Goal: Find specific page/section: Find specific page/section

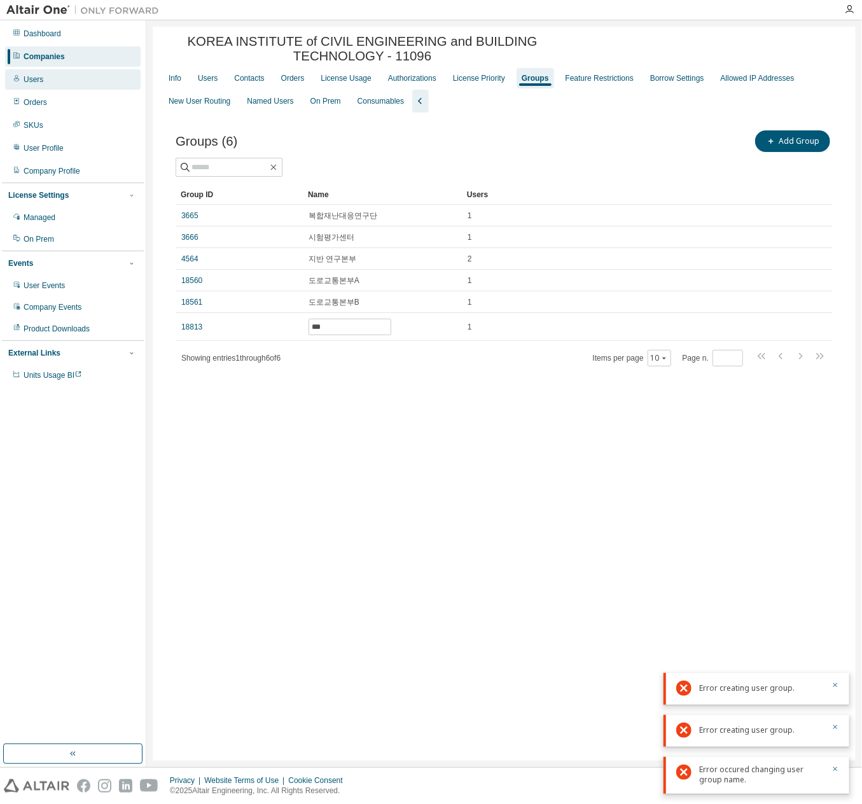
click at [69, 74] on div "Users" at bounding box center [72, 79] width 135 height 20
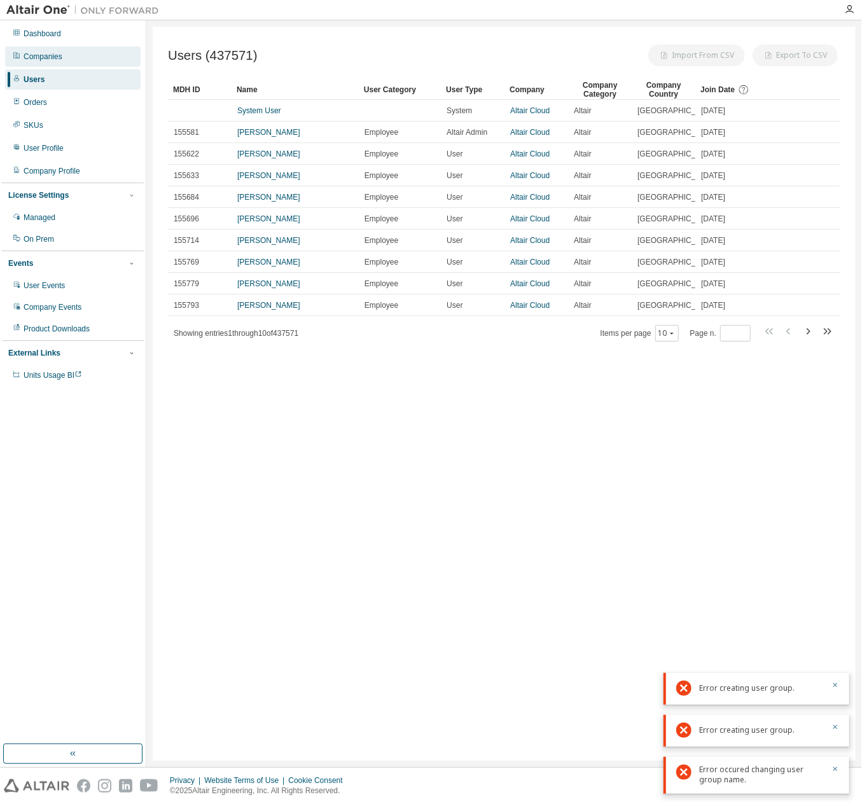
click at [74, 56] on div "Companies" at bounding box center [72, 56] width 135 height 20
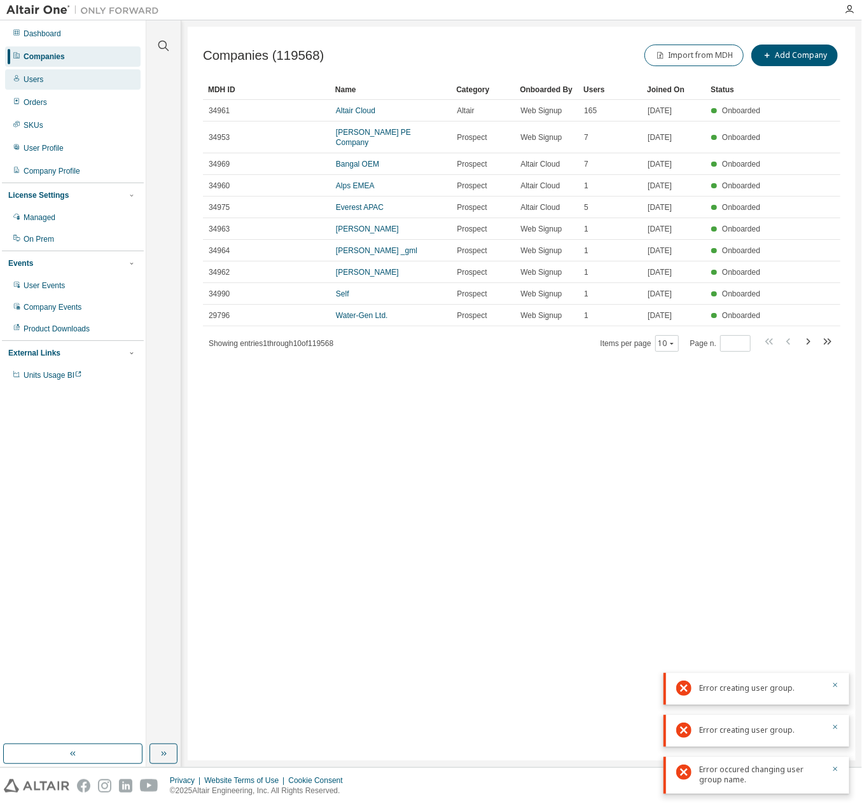
click at [66, 80] on div "Users" at bounding box center [72, 79] width 135 height 20
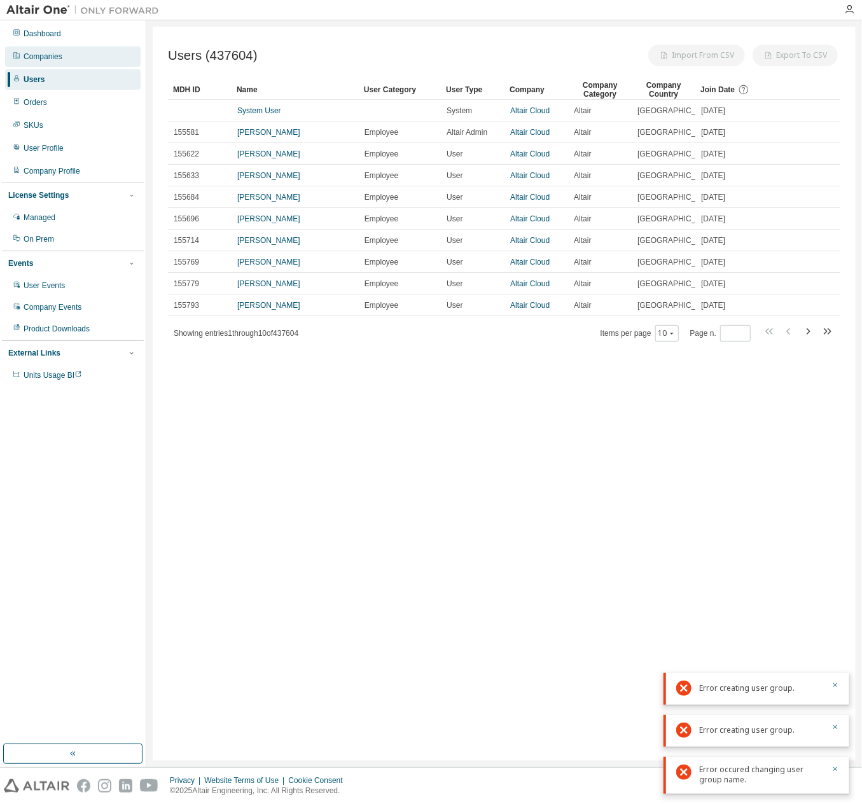
click at [74, 60] on div "Companies" at bounding box center [72, 56] width 135 height 20
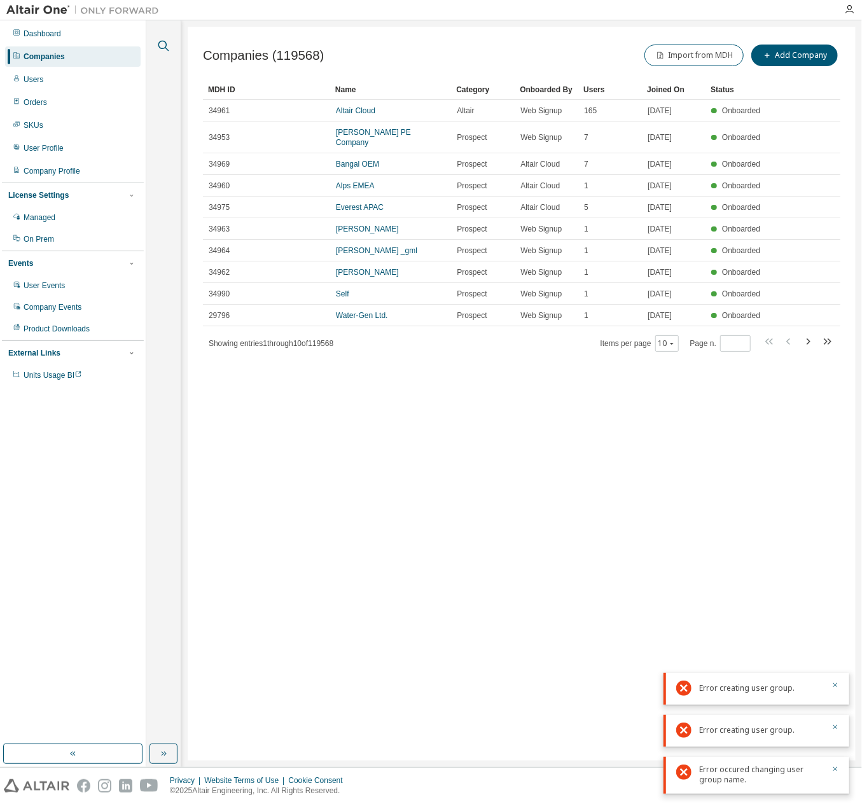
click at [169, 50] on icon "button" at bounding box center [163, 45] width 15 height 15
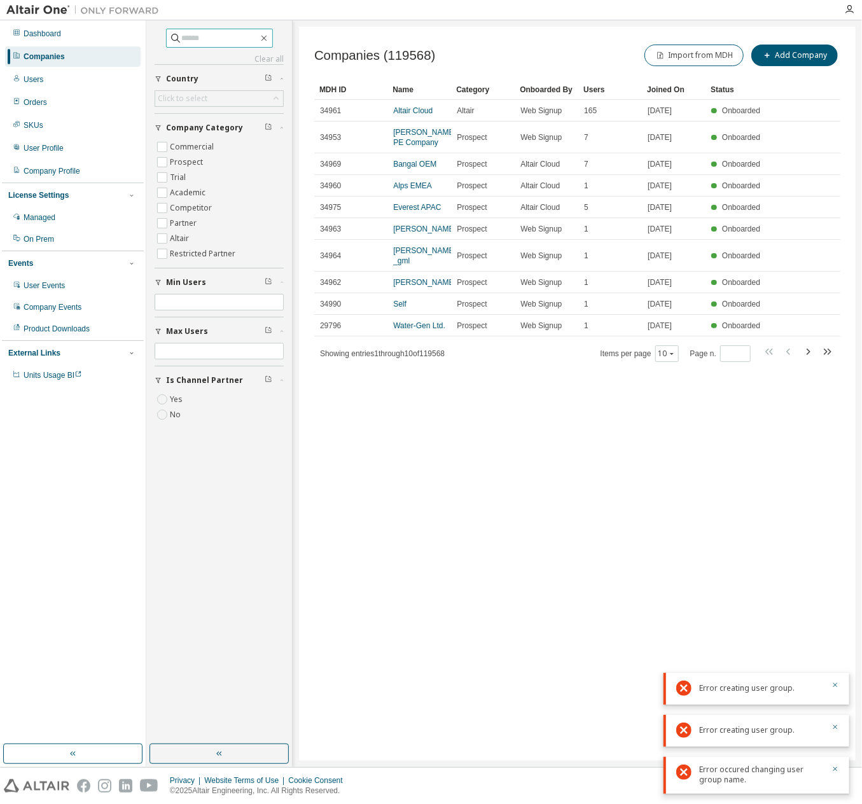
click at [214, 41] on input "text" at bounding box center [220, 38] width 76 height 13
click at [216, 42] on input "text" at bounding box center [220, 38] width 76 height 13
click at [209, 34] on input "text" at bounding box center [220, 38] width 76 height 13
type input "*"
click at [212, 41] on input "***" at bounding box center [220, 38] width 76 height 13
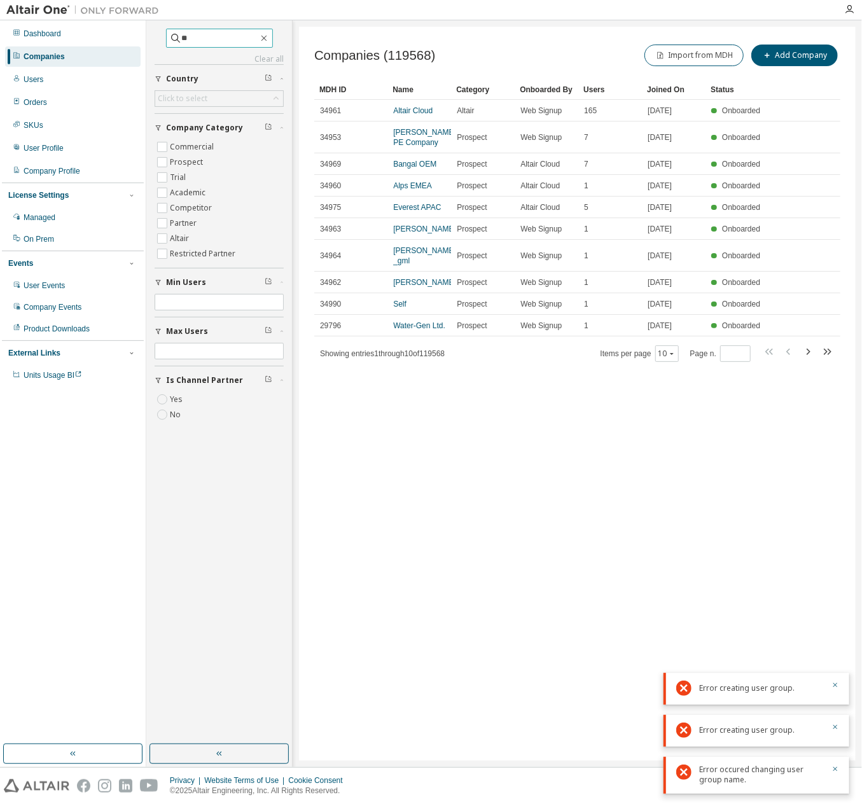
type input "*"
paste input "**********"
type input "**********"
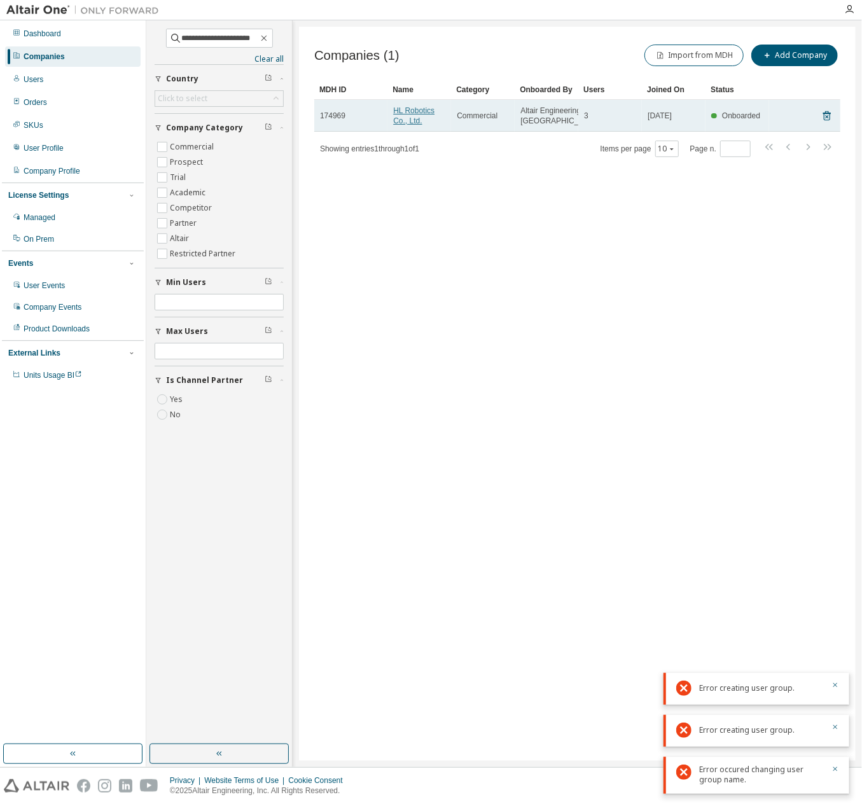
click at [413, 117] on link "HL Robotics Co., Ltd." at bounding box center [413, 115] width 41 height 19
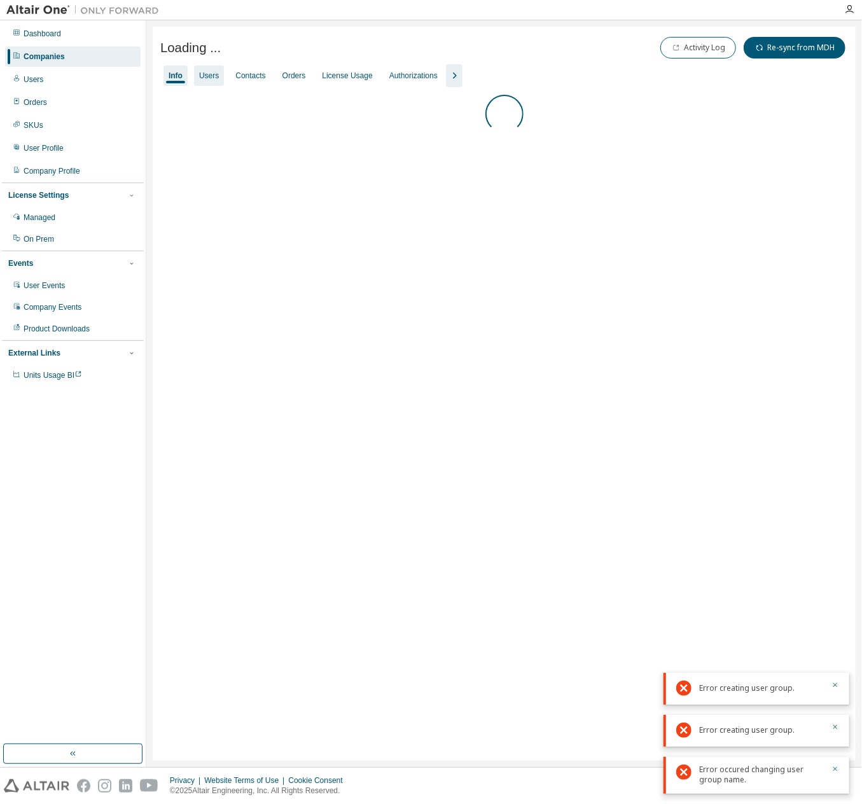
click at [215, 74] on div "Users" at bounding box center [209, 76] width 20 height 10
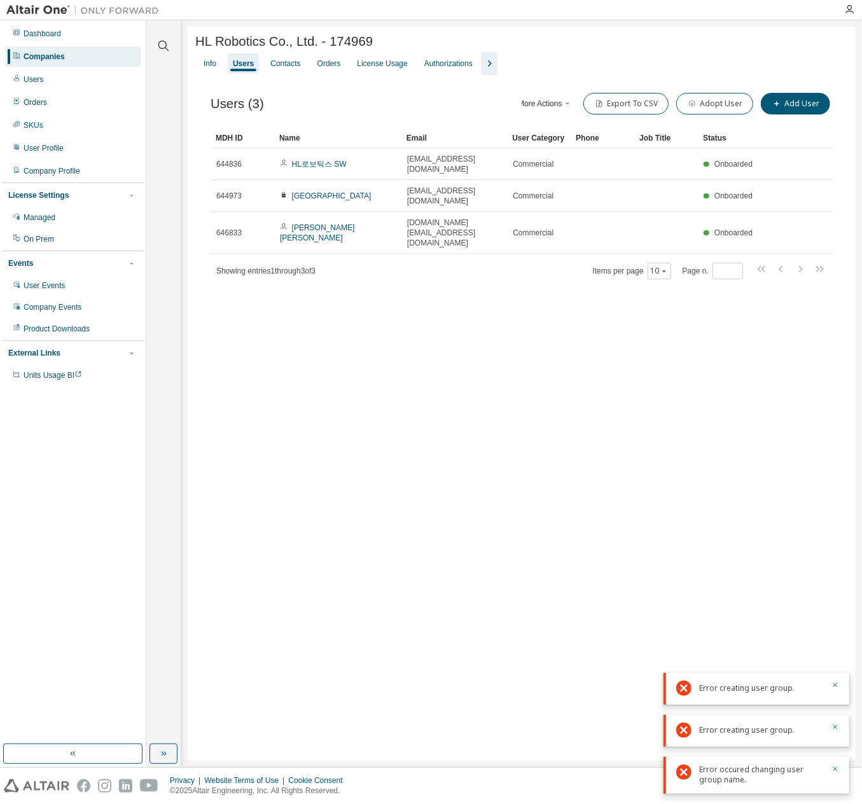
click at [540, 485] on div "HL Robotics Co., Ltd. - 174969 Clear Load Save Save As Field Operator Value Sel…" at bounding box center [522, 394] width 668 height 734
click at [542, 482] on div "HL Robotics Co., Ltd. - 174969 Clear Load Save Save As Field Operator Value Sel…" at bounding box center [522, 394] width 668 height 734
click at [542, 481] on div "HL Robotics Co., Ltd. - 174969 Clear Load Save Save As Field Operator Value Sel…" at bounding box center [522, 394] width 668 height 734
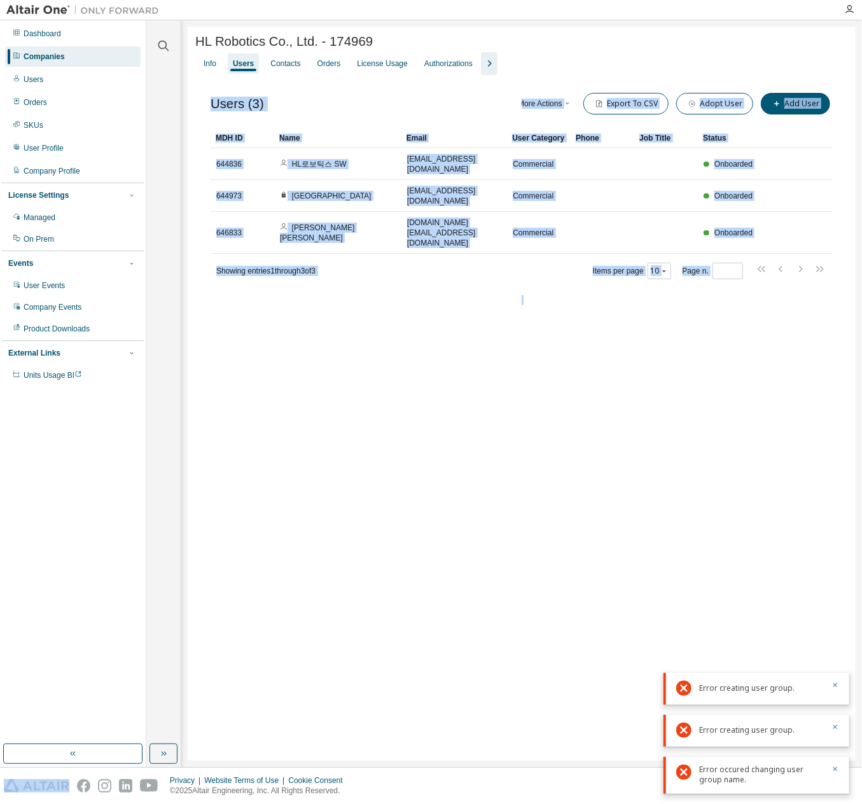
click at [542, 480] on div "HL Robotics Co., Ltd. - 174969 Clear Load Save Save As Field Operator Value Sel…" at bounding box center [522, 394] width 668 height 734
click at [536, 479] on div "HL Robotics Co., Ltd. - 174969 Clear Load Save Save As Field Operator Value Sel…" at bounding box center [522, 394] width 668 height 734
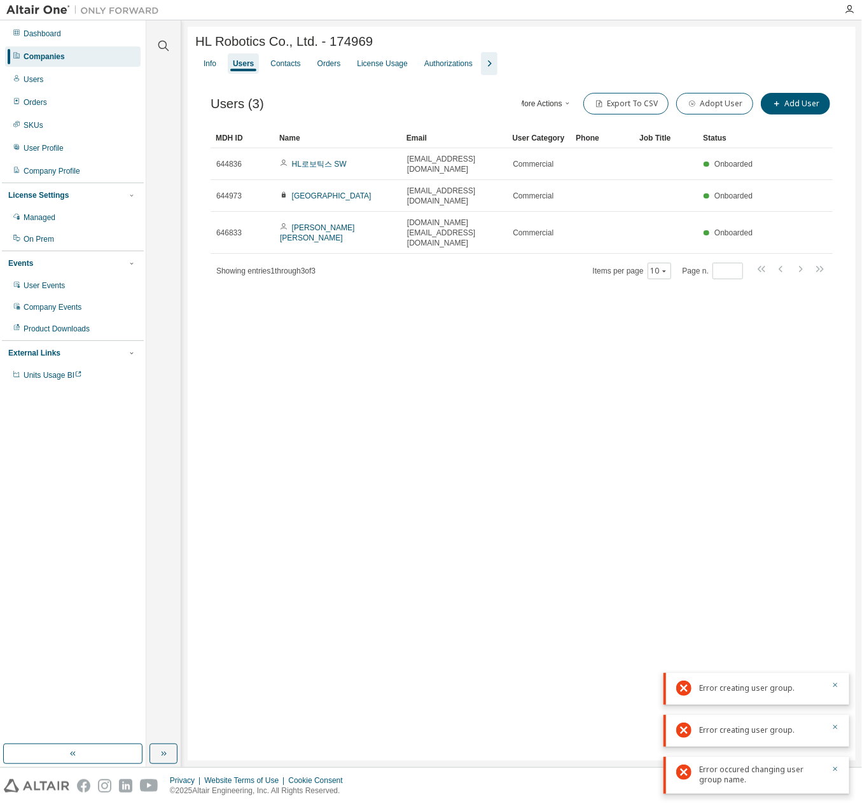
drag, startPoint x: 536, startPoint y: 479, endPoint x: 541, endPoint y: 473, distance: 7.3
click at [537, 476] on div "HL Robotics Co., Ltd. - 174969 Clear Load Save Save As Field Operator Value Sel…" at bounding box center [522, 394] width 668 height 734
click at [541, 473] on div "HL Robotics Co., Ltd. - 174969 Clear Load Save Save As Field Operator Value Sel…" at bounding box center [522, 394] width 668 height 734
click at [536, 468] on div "HL Robotics Co., Ltd. - 174969 Clear Load Save Save As Field Operator Value Sel…" at bounding box center [522, 394] width 668 height 734
click at [535, 464] on div "HL Robotics Co., Ltd. - 174969 Clear Load Save Save As Field Operator Value Sel…" at bounding box center [522, 394] width 668 height 734
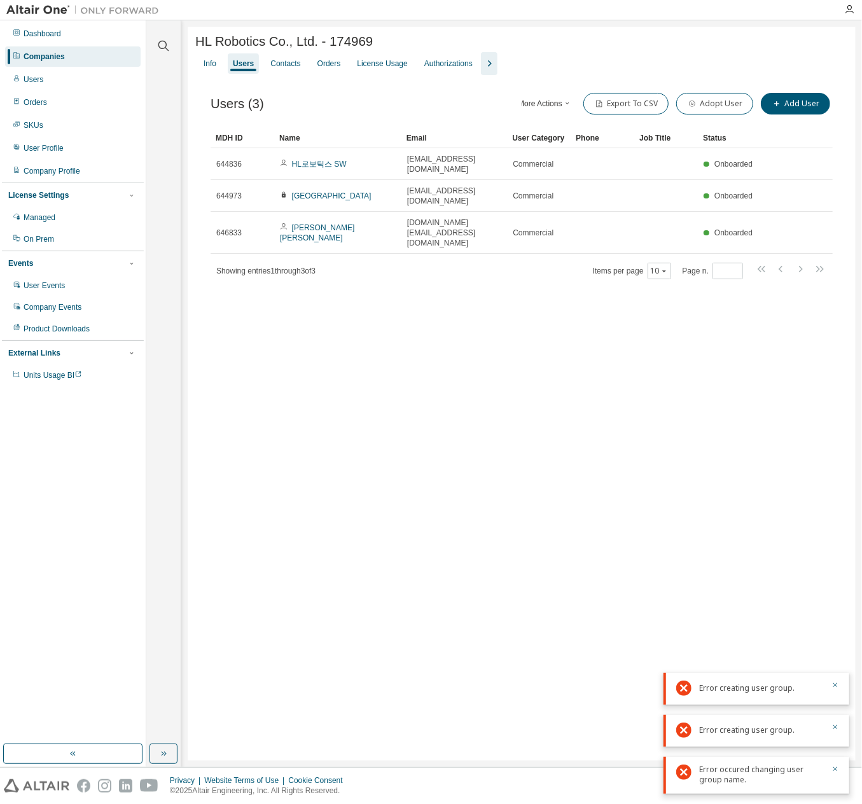
drag, startPoint x: 509, startPoint y: 463, endPoint x: 499, endPoint y: 462, distance: 10.9
click at [505, 463] on div "HL Robotics Co., Ltd. - 174969 Clear Load Save Save As Field Operator Value Sel…" at bounding box center [522, 394] width 668 height 734
click at [443, 105] on div "Users (3) More Actions Import From CSV Export To CSV Adopt User Add User" at bounding box center [522, 103] width 622 height 27
click at [443, 106] on div "Users (3) More Actions Import From CSV Export To CSV Adopt User Add User" at bounding box center [522, 103] width 622 height 27
click at [341, 341] on div "HL Robotics Co., Ltd. - 174969 Clear Load Save Save As Field Operator Value Sel…" at bounding box center [522, 394] width 668 height 734
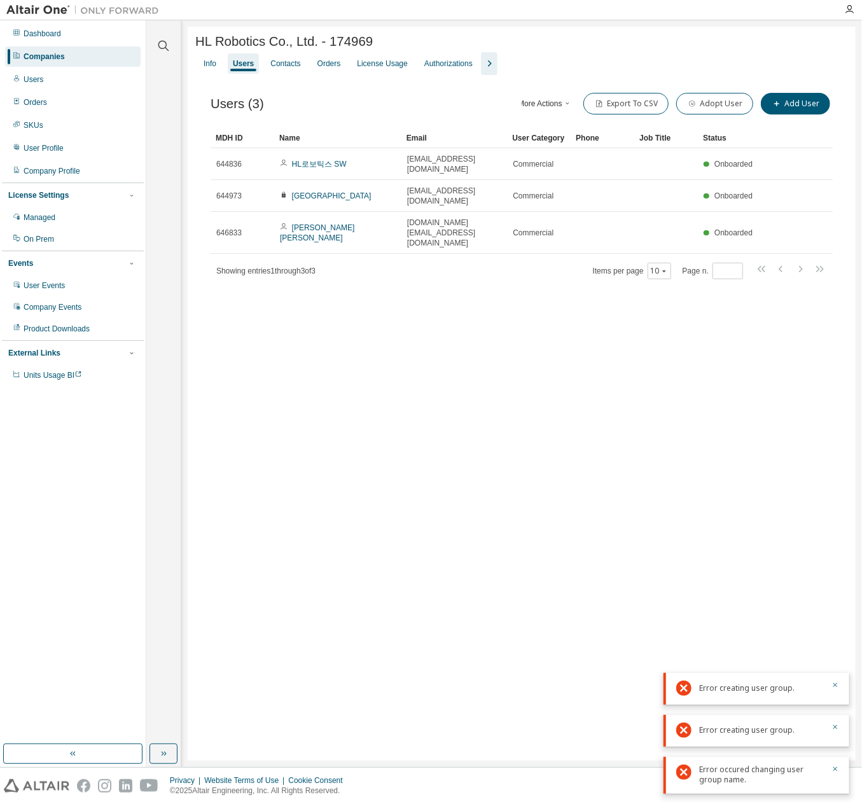
click at [326, 333] on div "HL Robotics Co., Ltd. - 174969 Clear Load Save Save As Field Operator Value Sel…" at bounding box center [522, 394] width 668 height 734
click at [324, 333] on div "HL Robotics Co., Ltd. - 174969 Clear Load Save Save As Field Operator Value Sel…" at bounding box center [522, 394] width 668 height 734
drag, startPoint x: 324, startPoint y: 333, endPoint x: 316, endPoint y: 341, distance: 11.3
click at [324, 334] on div "HL Robotics Co., Ltd. - 174969 Clear Load Save Save As Field Operator Value Sel…" at bounding box center [522, 394] width 668 height 734
click at [170, 41] on button "button" at bounding box center [163, 46] width 17 height 17
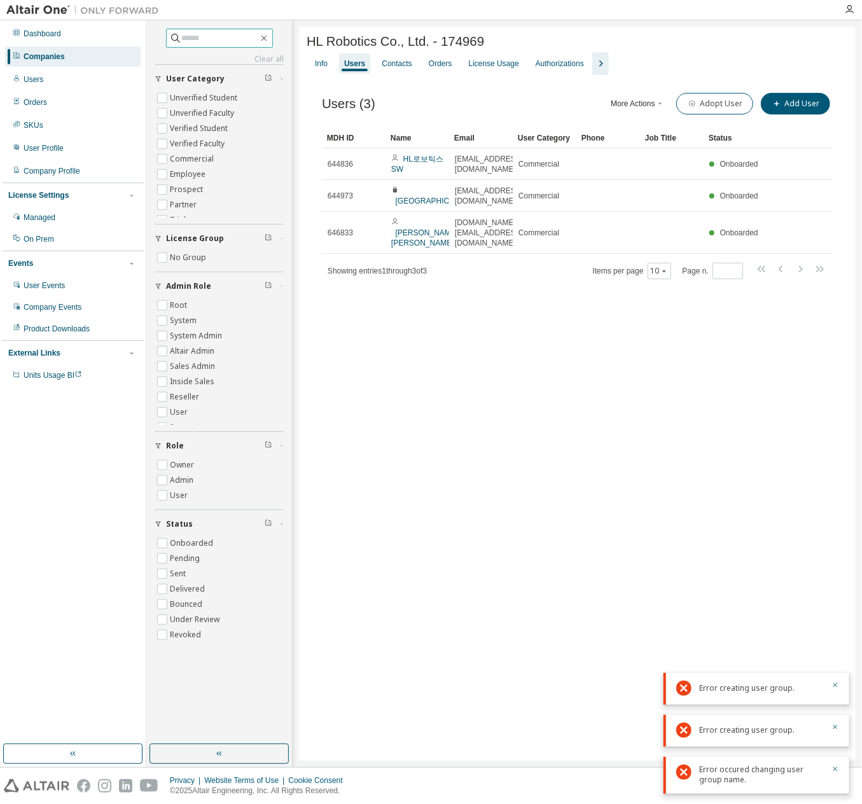
click at [213, 34] on input "text" at bounding box center [220, 38] width 76 height 13
paste input "**********"
type input "**********"
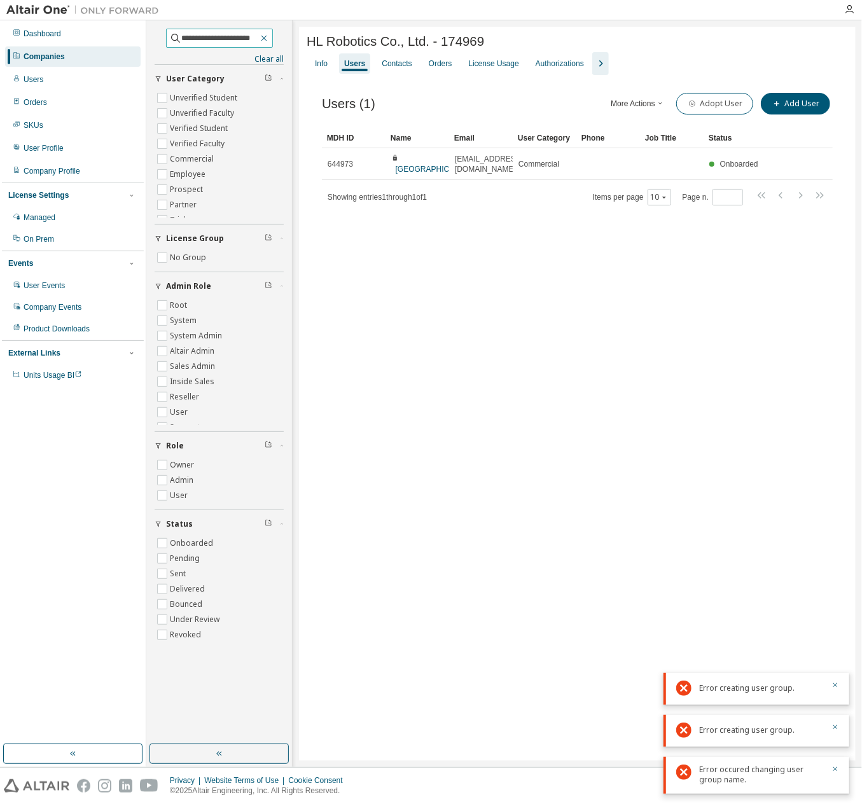
click at [269, 37] on icon "button" at bounding box center [264, 38] width 10 height 10
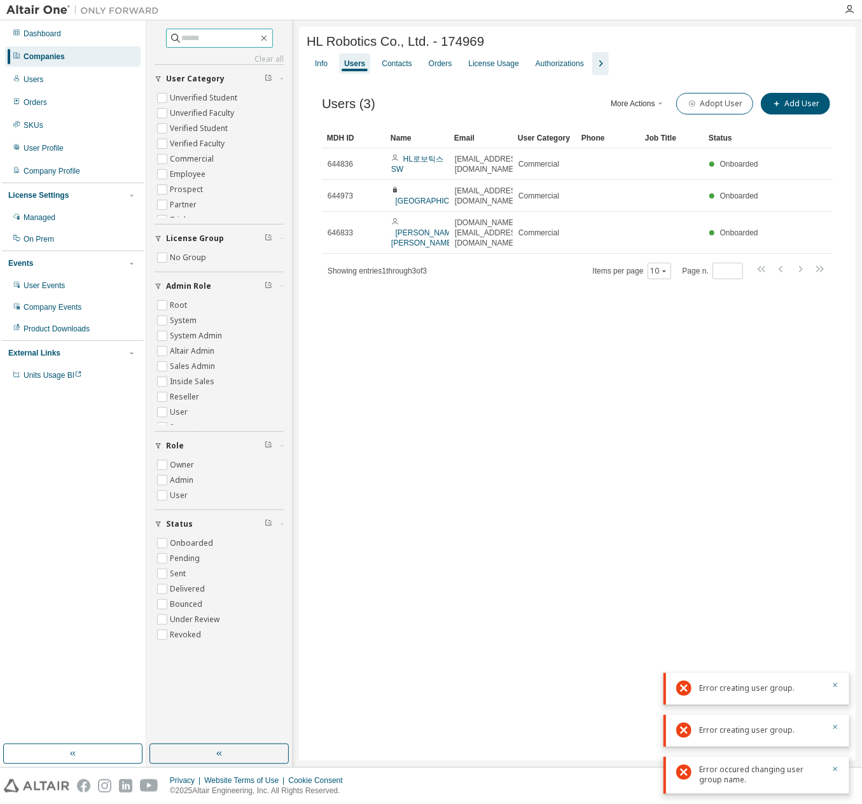
click at [701, 435] on div "HL Robotics Co., Ltd. - 174969 Clear Load Save Save As Field Operator Value Sel…" at bounding box center [577, 394] width 557 height 734
click at [718, 63] on div "Info Users Contacts Orders License Usage Authorizations" at bounding box center [577, 63] width 541 height 23
click at [517, 632] on div "HL Robotics Co., Ltd. - 174969 Clear Load Save Save As Field Operator Value Sel…" at bounding box center [577, 394] width 557 height 734
click at [460, 574] on div "HL Robotics Co., Ltd. - 174969 Clear Load Save Save As Field Operator Value Sel…" at bounding box center [577, 394] width 557 height 734
click at [486, 534] on div "HL Robotics Co., Ltd. - 174969 Clear Load Save Save As Field Operator Value Sel…" at bounding box center [577, 394] width 557 height 734
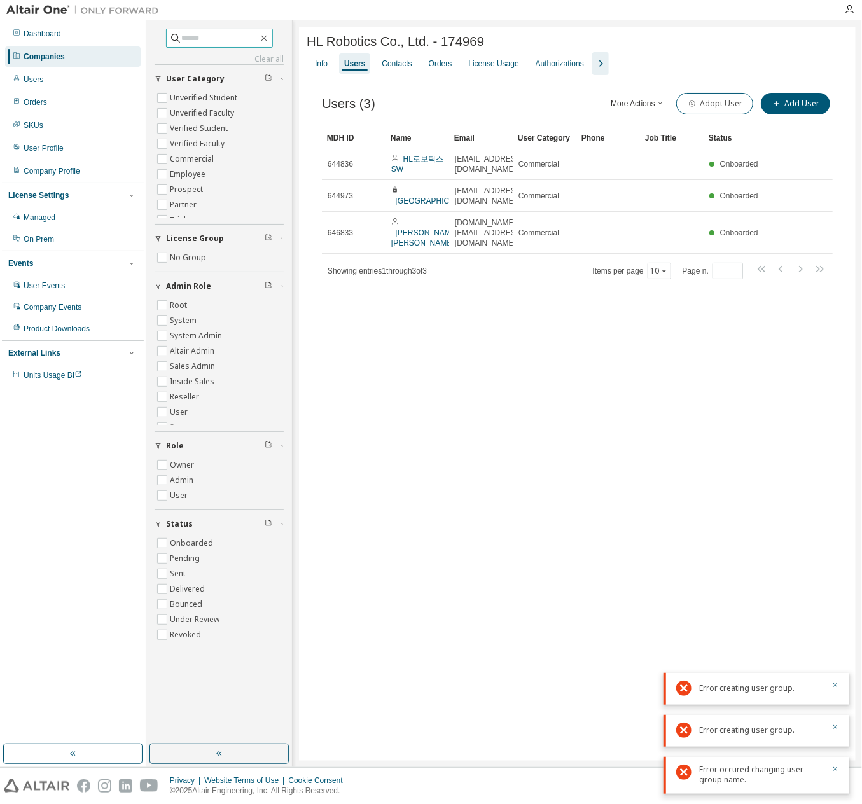
click at [460, 385] on div "HL Robotics Co., Ltd. - 174969 Clear Load Save Save As Field Operator Value Sel…" at bounding box center [577, 394] width 557 height 734
click at [593, 518] on div "HL Robotics Co., Ltd. - 174969 Clear Load Save Save As Field Operator Value Sel…" at bounding box center [577, 394] width 557 height 734
click at [433, 480] on div "HL Robotics Co., Ltd. - 174969 Clear Load Save Save As Field Operator Value Sel…" at bounding box center [577, 394] width 557 height 734
